Goal: Task Accomplishment & Management: Use online tool/utility

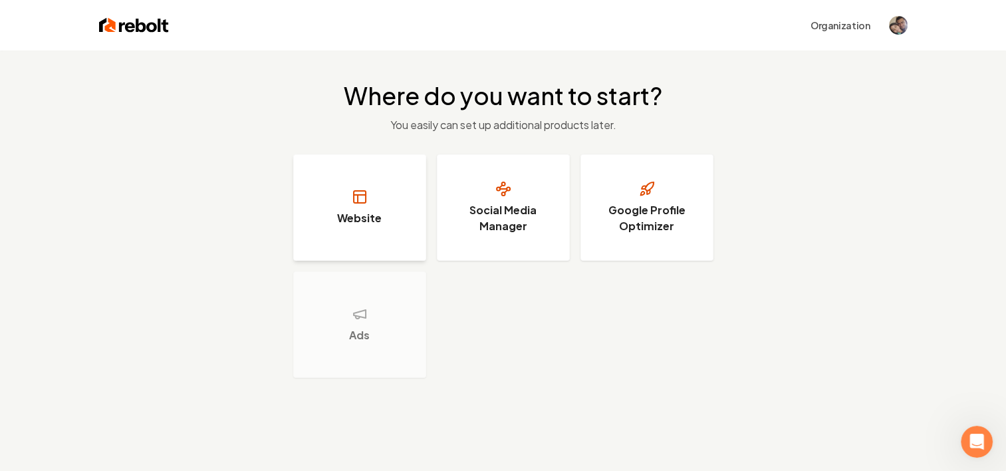
click at [367, 218] on h3 "Website" at bounding box center [359, 218] width 45 height 16
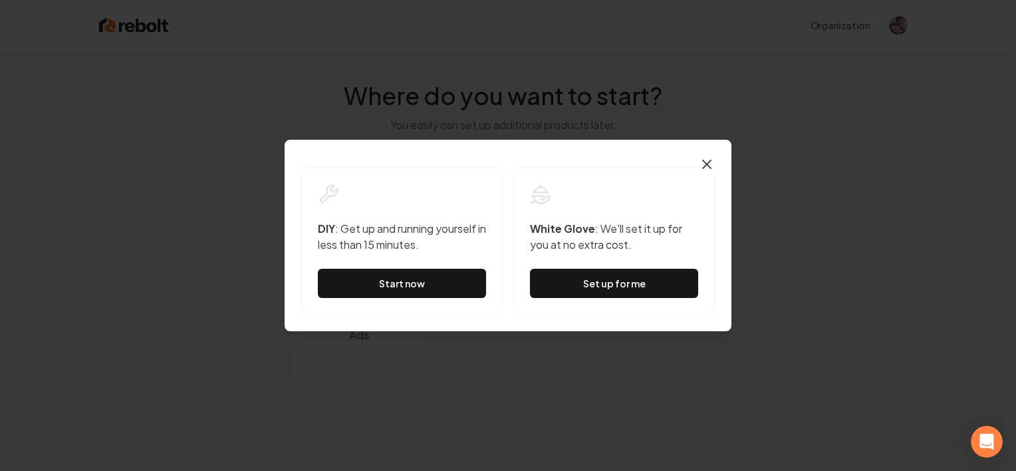
click at [714, 160] on icon "button" at bounding box center [707, 164] width 16 height 16
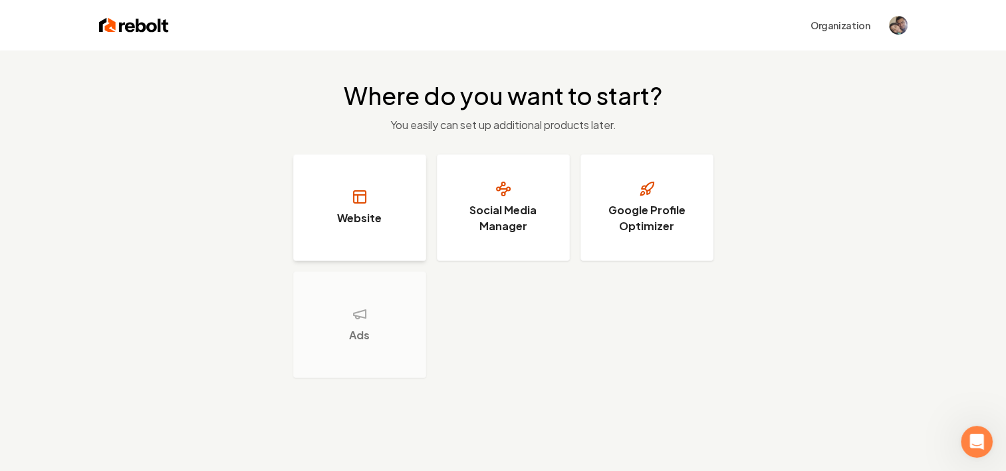
click at [357, 213] on h3 "Website" at bounding box center [359, 218] width 45 height 16
click at [360, 232] on button "Website" at bounding box center [359, 207] width 133 height 106
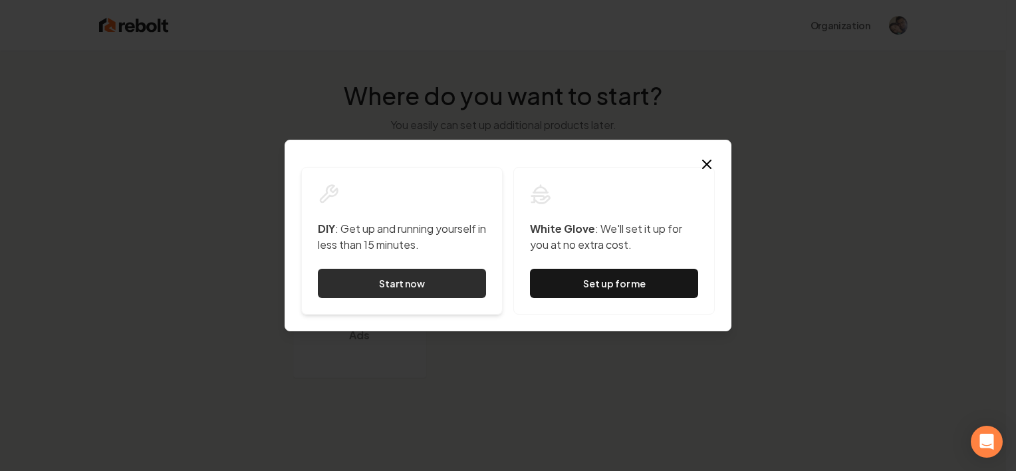
click at [436, 287] on link "Start now" at bounding box center [402, 283] width 168 height 29
